Goal: Navigation & Orientation: Find specific page/section

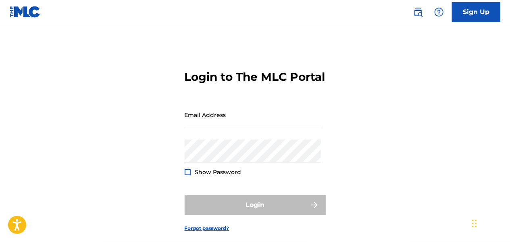
type input "[EMAIL_ADDRESS][DOMAIN_NAME]"
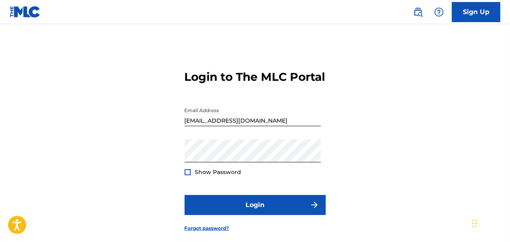
click at [252, 215] on div "Login" at bounding box center [254, 205] width 141 height 20
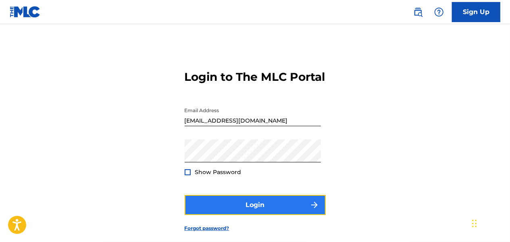
click at [243, 215] on button "Login" at bounding box center [254, 205] width 141 height 20
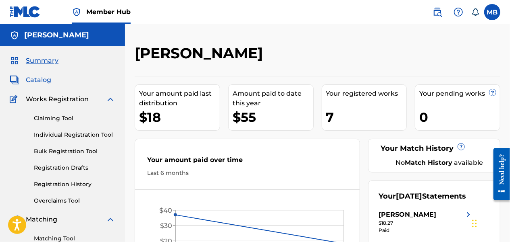
click at [36, 81] on span "Catalog" at bounding box center [38, 80] width 25 height 10
